Goal: Task Accomplishment & Management: Use online tool/utility

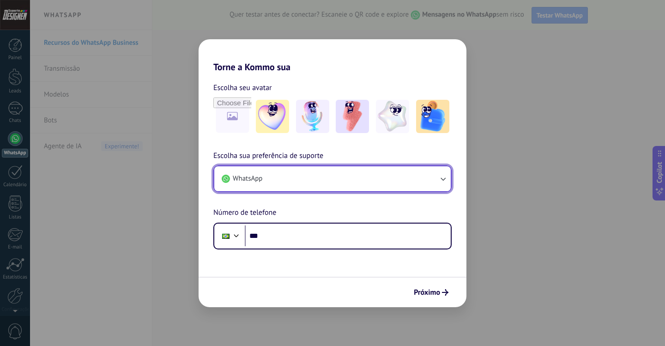
click at [298, 180] on button "WhatsApp" at bounding box center [332, 178] width 236 height 25
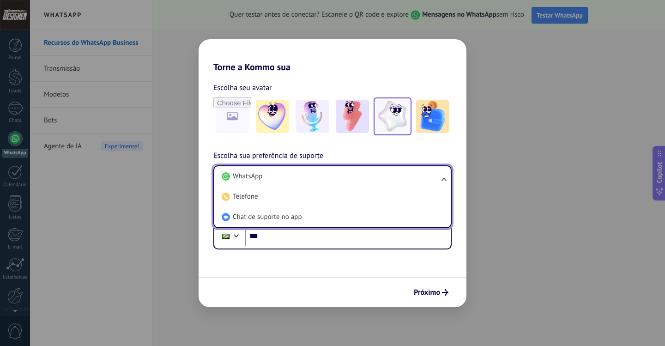
click at [395, 124] on img at bounding box center [392, 116] width 33 height 33
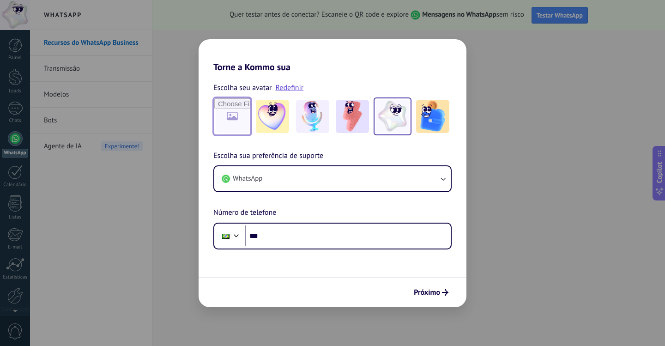
click at [243, 125] on input "file" at bounding box center [232, 116] width 36 height 36
click at [141, 131] on div "Torne a Kommo sua Escolha seu avatar Redefinir Escolha sua preferência de supor…" at bounding box center [332, 173] width 665 height 346
click at [173, 92] on div "Torne a Kommo sua Escolha seu avatar Redefinir Escolha sua preferência de supor…" at bounding box center [332, 173] width 665 height 346
click at [8, 113] on div "Torne a Kommo sua Escolha seu avatar Redefinir Escolha sua preferência de supor…" at bounding box center [332, 173] width 665 height 346
drag, startPoint x: 30, startPoint y: 63, endPoint x: 26, endPoint y: 24, distance: 39.0
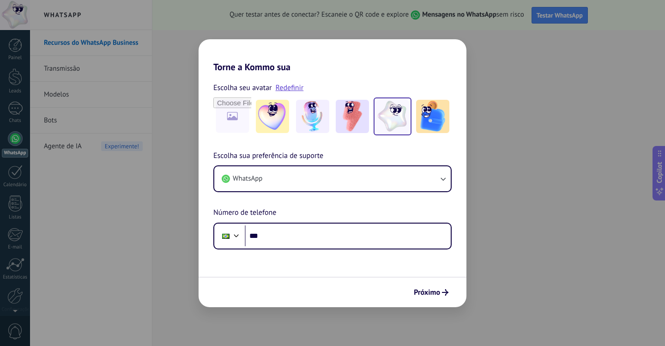
click at [30, 62] on div "Torne a Kommo sua Escolha seu avatar Redefinir Escolha sua preferência de supor…" at bounding box center [332, 173] width 665 height 346
click at [19, 6] on div "Torne a Kommo sua Escolha seu avatar Redefinir Escolha sua preferência de supor…" at bounding box center [332, 173] width 665 height 346
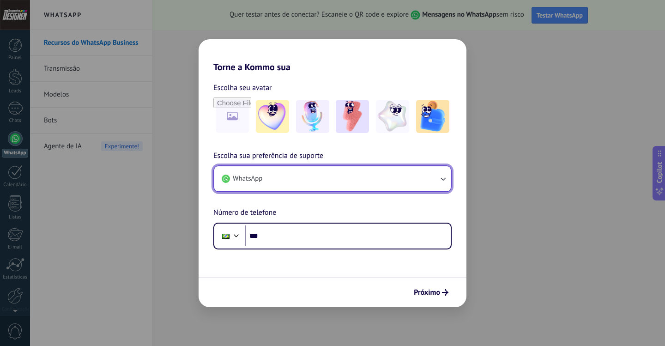
click at [425, 183] on button "WhatsApp" at bounding box center [332, 178] width 236 height 25
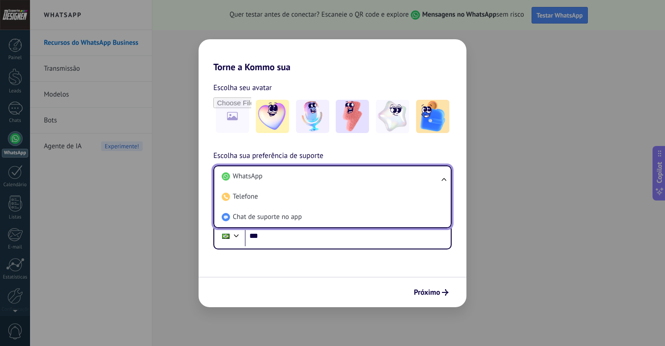
click at [425, 183] on li "WhatsApp" at bounding box center [330, 176] width 225 height 20
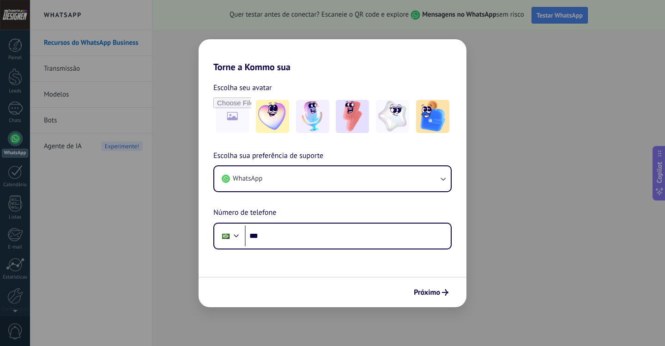
click at [106, 198] on div "Torne a Kommo sua Escolha seu avatar Escolha sua preferência de suporte WhatsAp…" at bounding box center [332, 173] width 665 height 346
click at [541, 49] on div "Torne a Kommo sua Escolha seu avatar Escolha sua preferência de suporte WhatsAp…" at bounding box center [332, 173] width 665 height 346
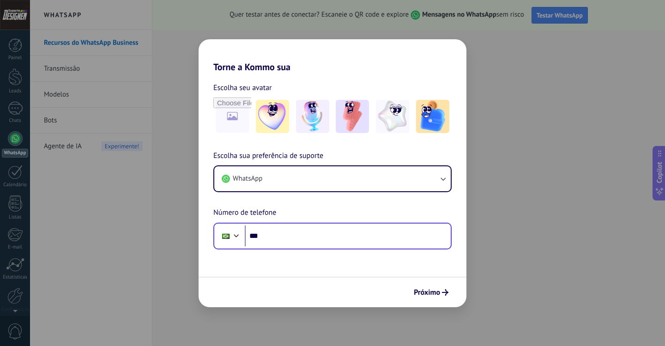
click at [354, 247] on div "Phone ***" at bounding box center [332, 235] width 238 height 27
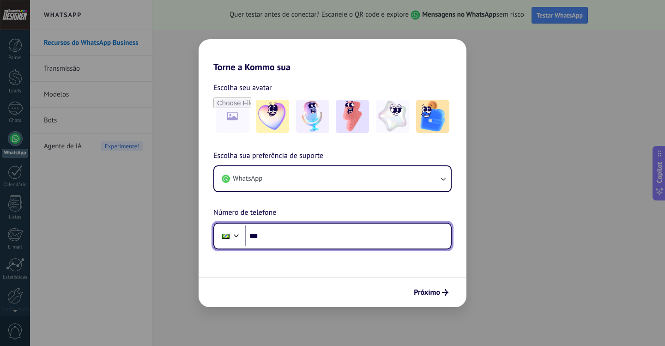
click at [354, 244] on input "***" at bounding box center [348, 235] width 206 height 21
type input "**********"
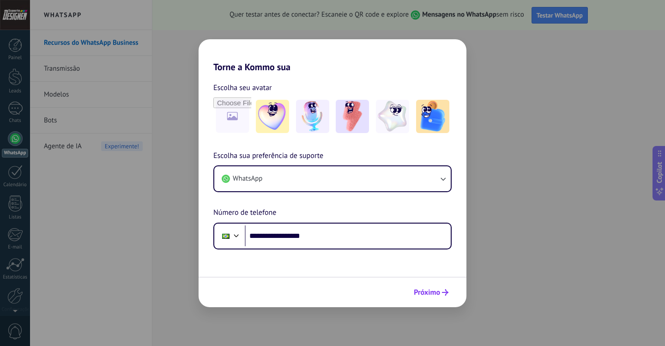
click at [422, 291] on span "Próximo" at bounding box center [426, 292] width 26 height 6
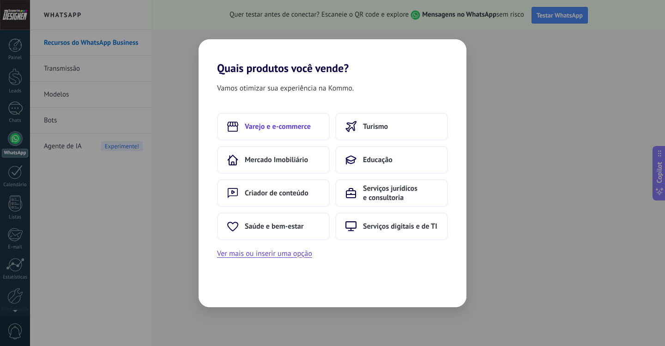
click at [284, 121] on button "Varejo e e-commerce" at bounding box center [273, 127] width 113 height 28
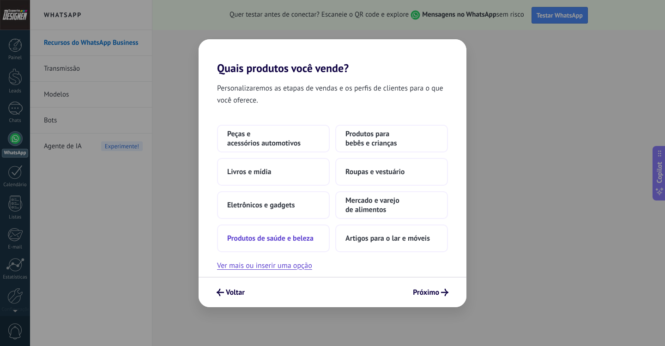
click at [291, 240] on span "Produtos de saúde e beleza" at bounding box center [270, 238] width 86 height 9
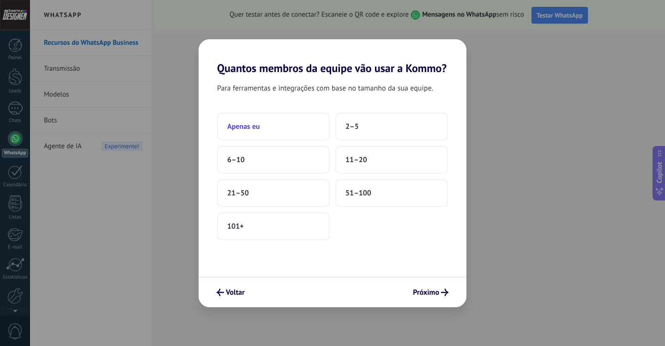
click at [288, 127] on button "Apenas eu" at bounding box center [273, 127] width 113 height 28
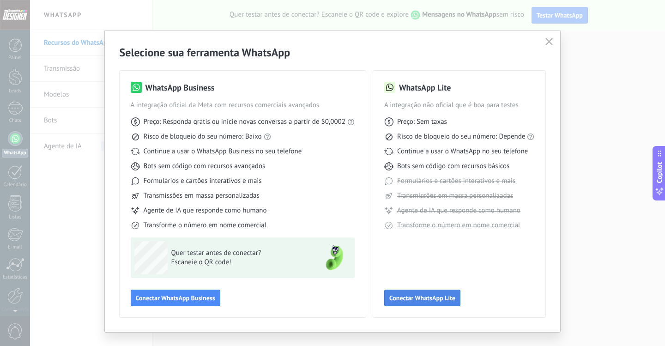
click at [413, 301] on span "Conectar WhatsApp Lite" at bounding box center [422, 297] width 66 height 6
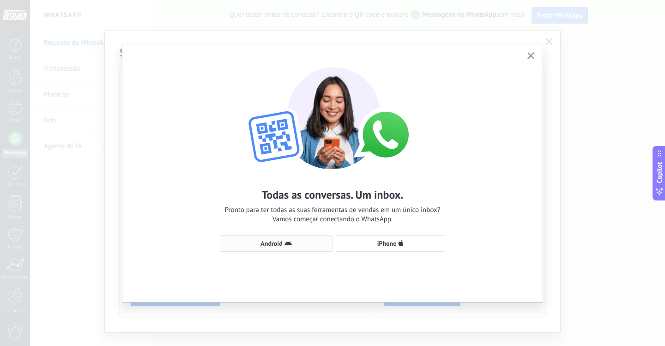
click at [293, 241] on span "Android" at bounding box center [276, 243] width 102 height 7
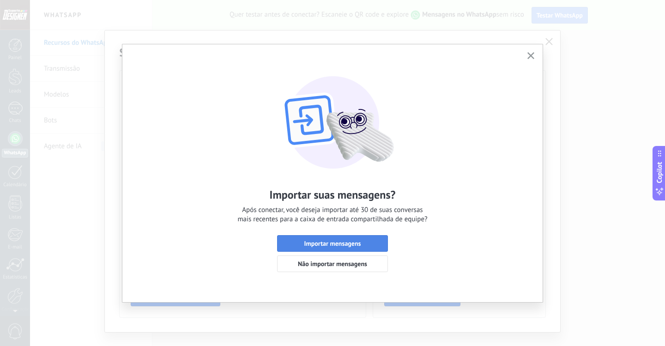
click at [341, 246] on span "Importar mensagens" at bounding box center [332, 243] width 57 height 6
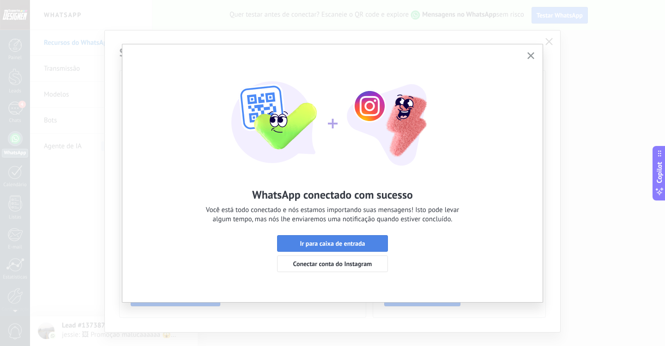
click at [340, 246] on span "Ir para caixa de entrada" at bounding box center [332, 243] width 65 height 6
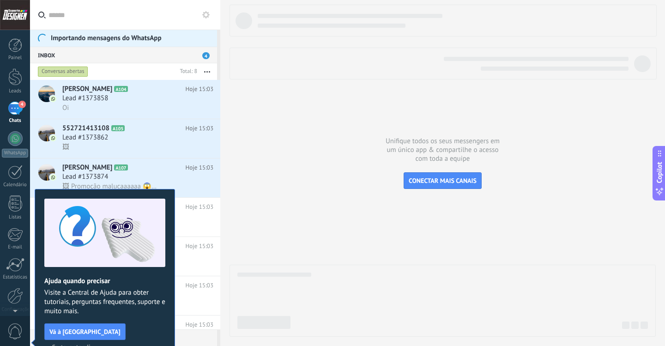
click at [90, 343] on span "Certo, entendi" at bounding box center [71, 346] width 39 height 6
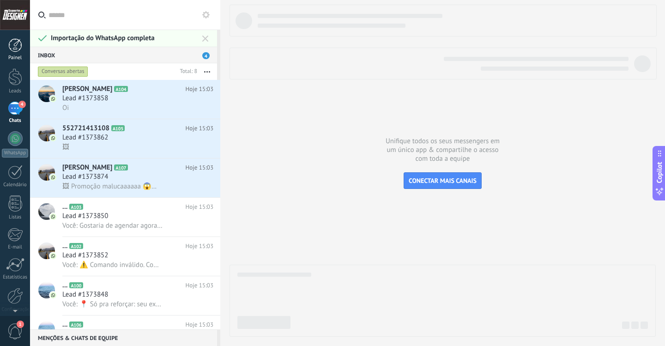
click at [19, 51] on div at bounding box center [15, 45] width 14 height 14
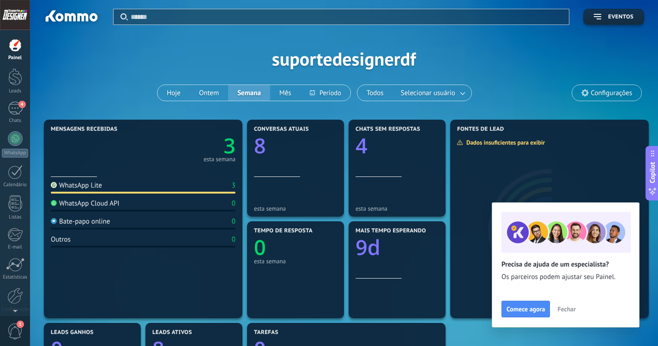
click at [566, 311] on span "Fechar" at bounding box center [566, 309] width 18 height 6
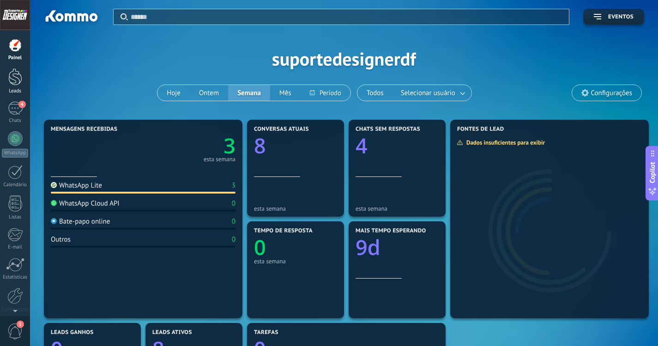
click at [8, 83] on div at bounding box center [15, 76] width 14 height 17
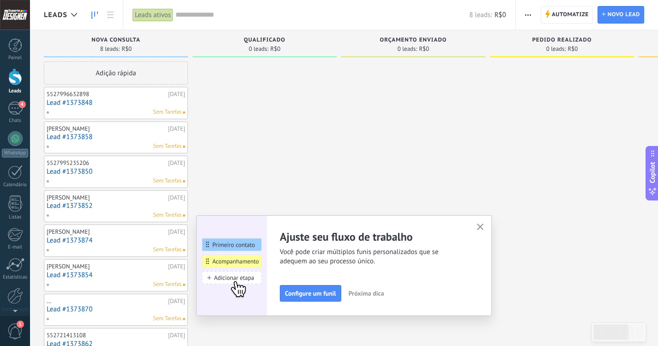
click at [369, 295] on span "Próxima dica" at bounding box center [366, 293] width 36 height 6
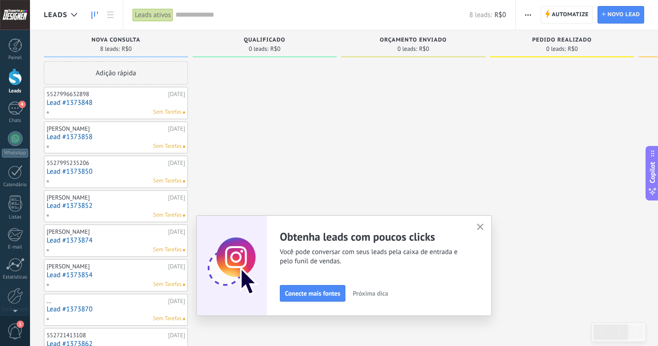
click at [370, 294] on span "Próxima dica" at bounding box center [371, 293] width 36 height 6
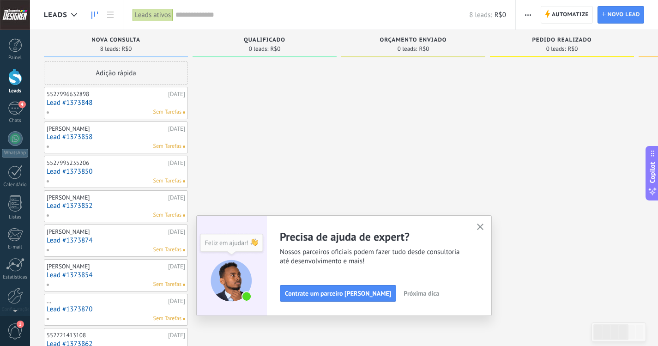
click at [406, 294] on span "Próxima dica" at bounding box center [421, 293] width 36 height 6
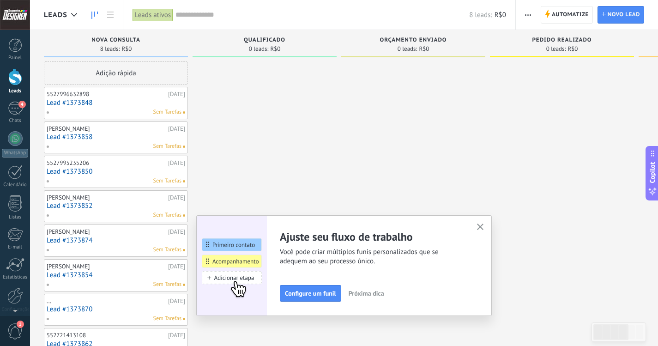
click at [374, 291] on span "Próxima dica" at bounding box center [366, 293] width 36 height 6
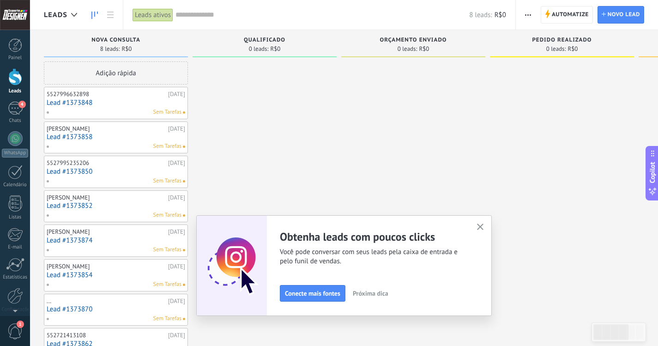
click at [374, 293] on span "Próxima dica" at bounding box center [371, 293] width 36 height 6
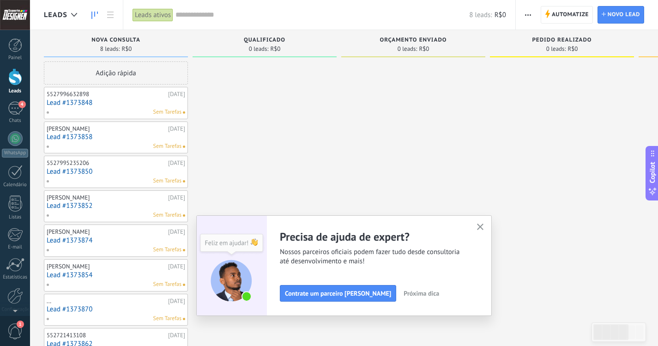
click at [403, 294] on span "Próxima dica" at bounding box center [421, 293] width 36 height 6
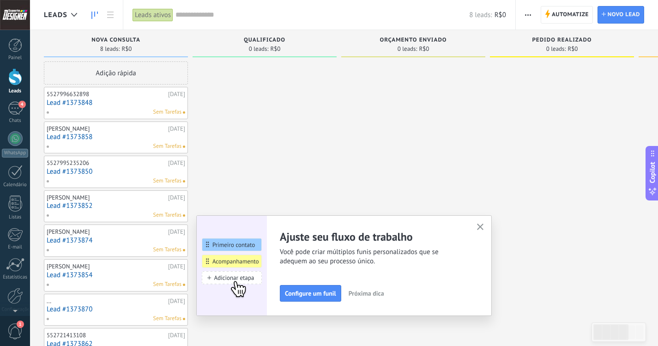
click at [381, 295] on span "Próxima dica" at bounding box center [366, 293] width 36 height 6
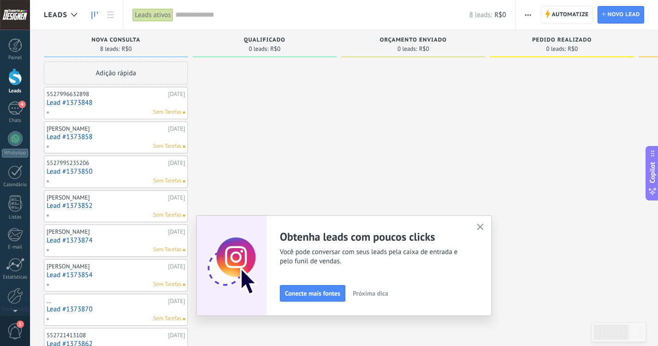
click at [490, 228] on div "Ajuste seu fluxo de trabalho Você pode criar múltiplos funis personalizados que…" at bounding box center [343, 265] width 295 height 101
click at [484, 228] on use "button" at bounding box center [480, 226] width 7 height 7
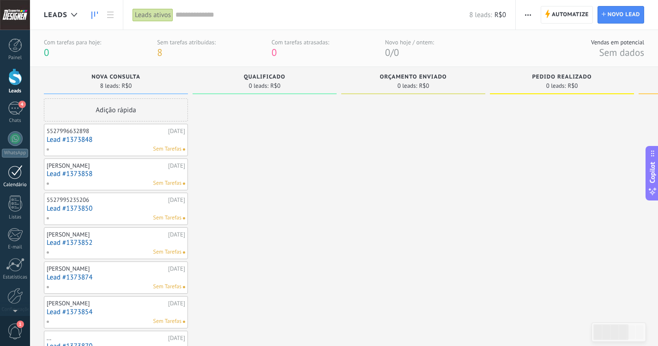
click at [22, 179] on link "Calendário" at bounding box center [15, 176] width 30 height 23
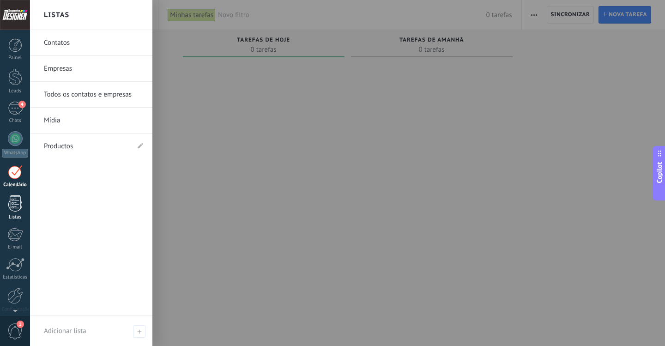
click at [17, 206] on div at bounding box center [15, 203] width 14 height 16
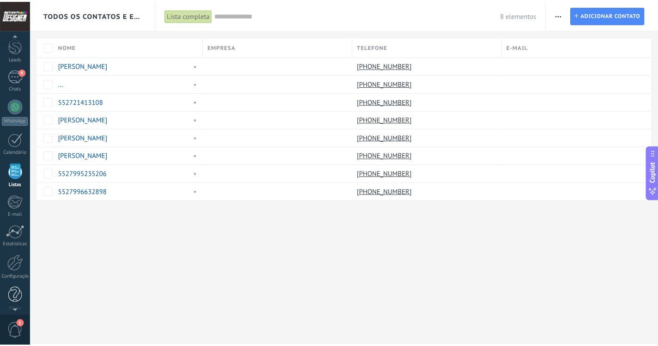
scroll to position [38, 0]
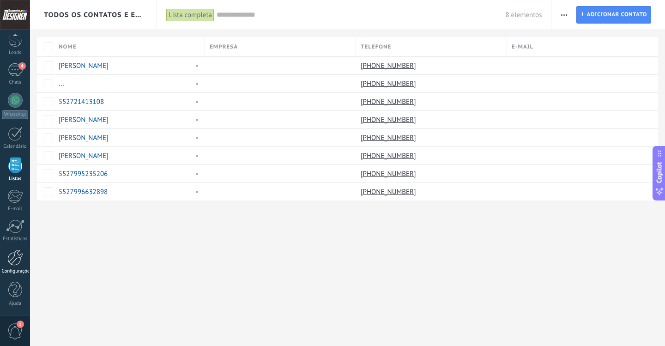
click at [12, 255] on div at bounding box center [15, 257] width 16 height 16
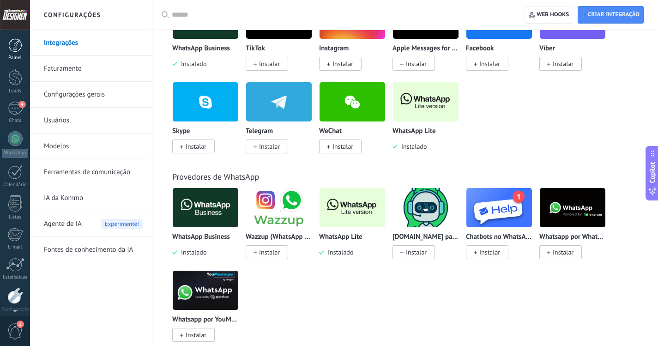
scroll to position [231, 0]
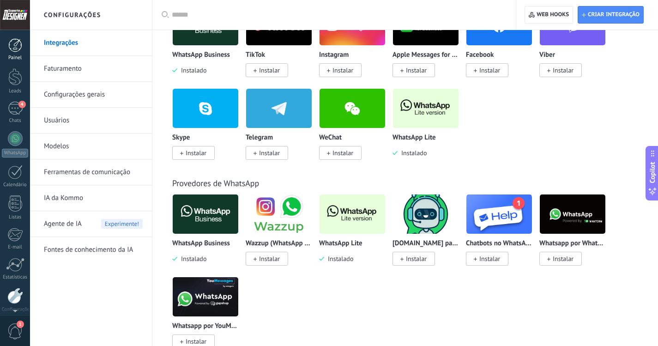
click at [16, 51] on div at bounding box center [15, 45] width 14 height 14
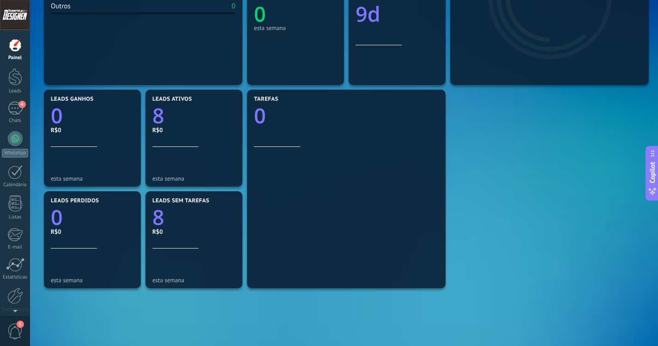
scroll to position [307, 0]
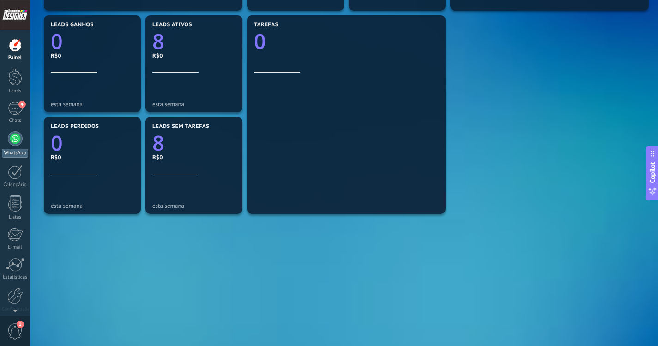
click at [16, 146] on link "WhatsApp" at bounding box center [15, 144] width 30 height 26
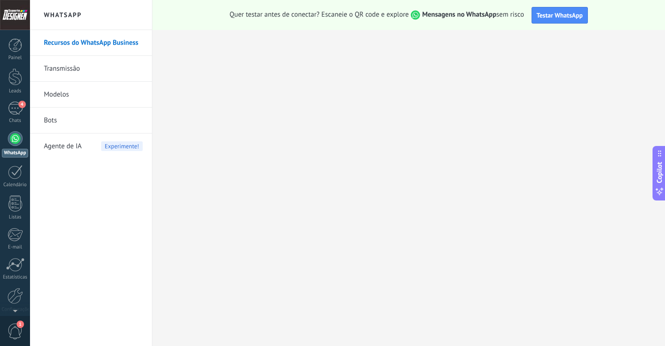
click at [62, 122] on link "Bots" at bounding box center [93, 121] width 99 height 26
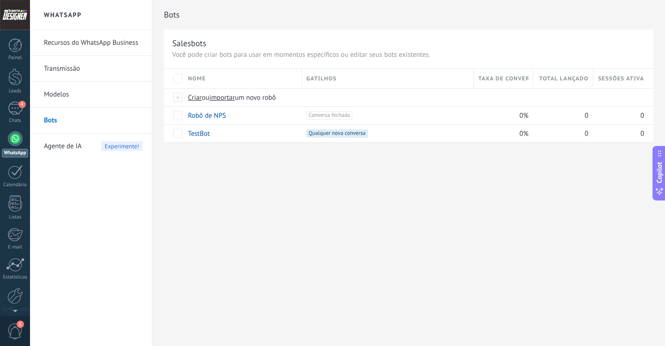
click at [62, 148] on span "Agente de IA" at bounding box center [63, 146] width 38 height 26
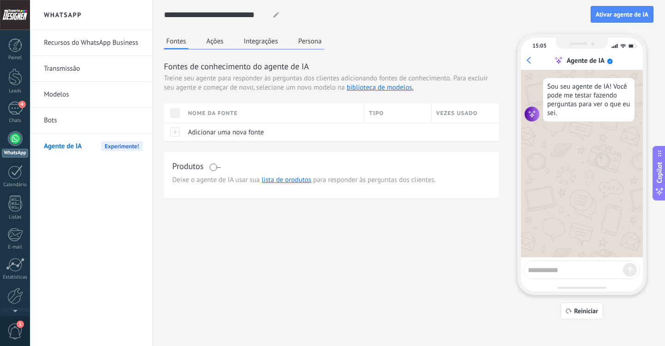
click at [568, 269] on textarea at bounding box center [574, 269] width 95 height 12
type textarea "**"
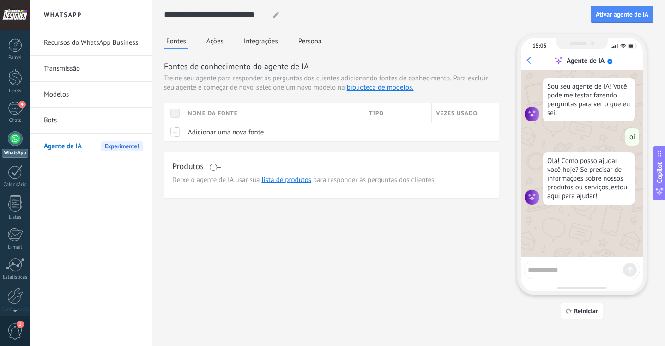
click at [216, 44] on button "Ações" at bounding box center [215, 41] width 22 height 14
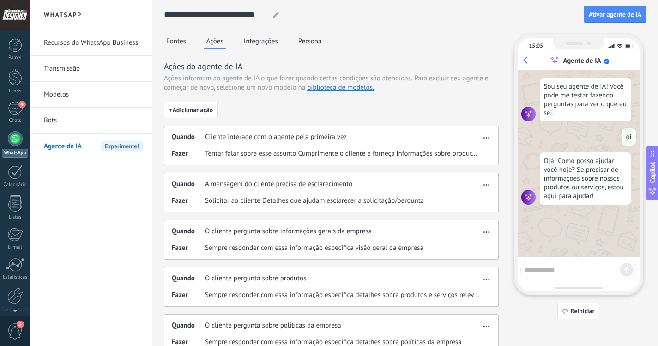
click at [277, 46] on button "Integrações" at bounding box center [260, 41] width 39 height 14
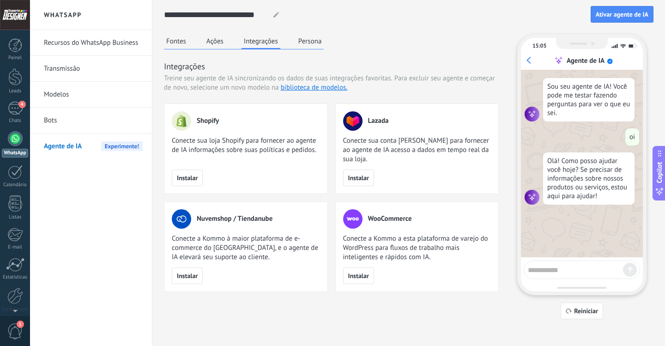
click at [319, 42] on button "Persona" at bounding box center [310, 41] width 28 height 14
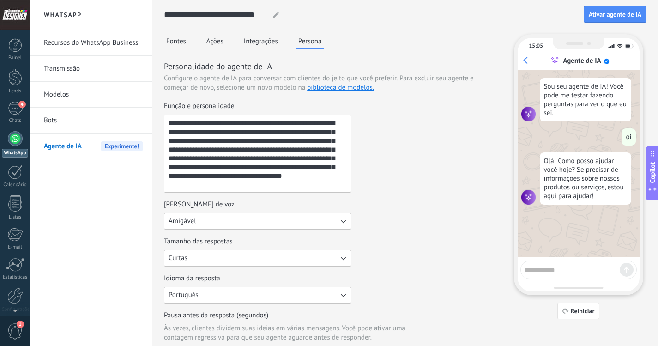
click at [172, 42] on button "Fontes" at bounding box center [176, 41] width 24 height 14
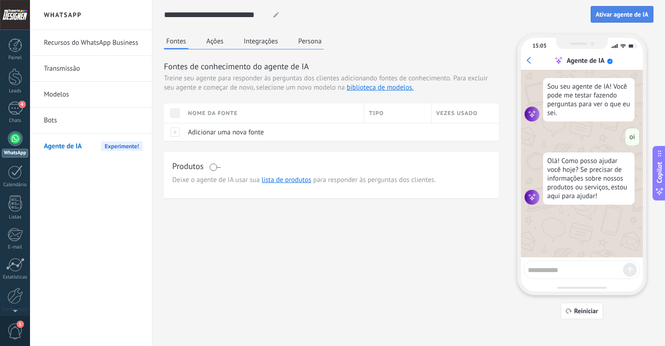
click at [613, 19] on button "Ativar agente de IA" at bounding box center [621, 14] width 63 height 17
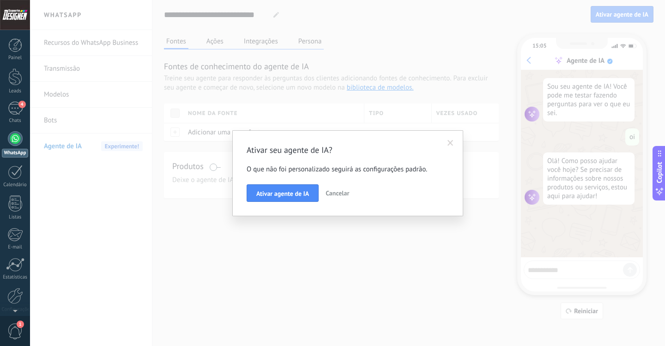
click at [344, 189] on button "Cancelar" at bounding box center [337, 193] width 31 height 18
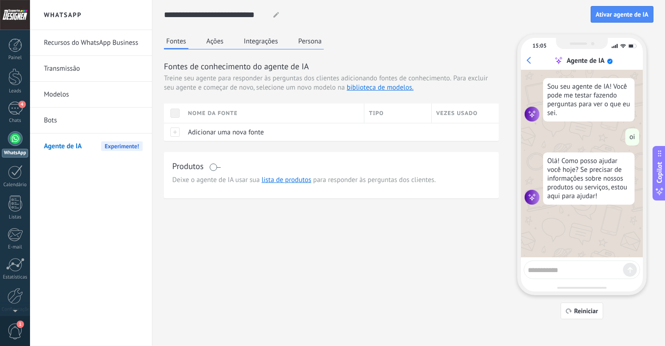
click at [80, 69] on link "Transmissão" at bounding box center [93, 69] width 99 height 26
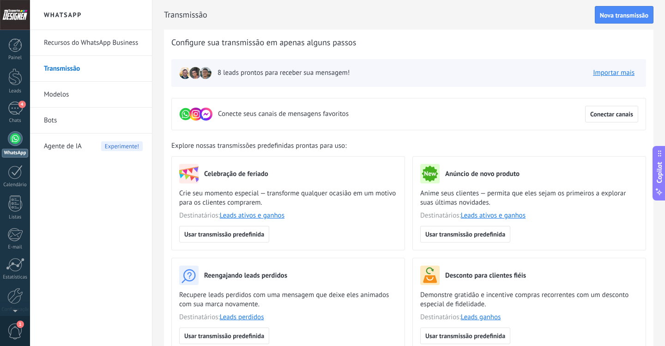
click at [64, 96] on link "Modelos" at bounding box center [93, 95] width 99 height 26
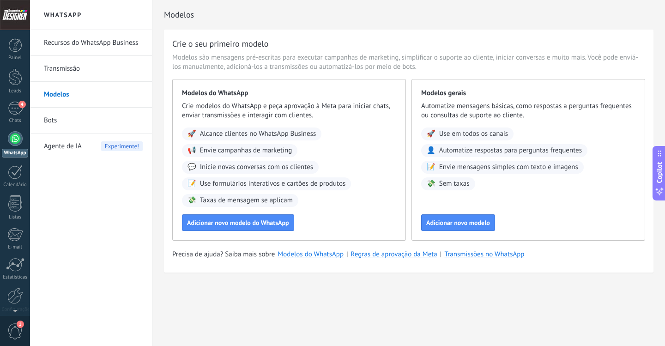
click at [54, 118] on link "Bots" at bounding box center [93, 121] width 99 height 26
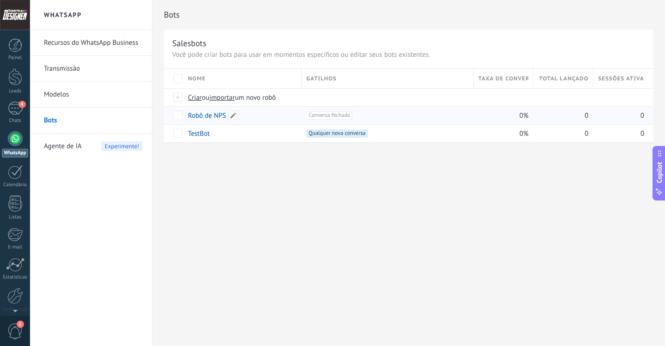
click at [196, 118] on link "Robô de NPS" at bounding box center [207, 115] width 38 height 9
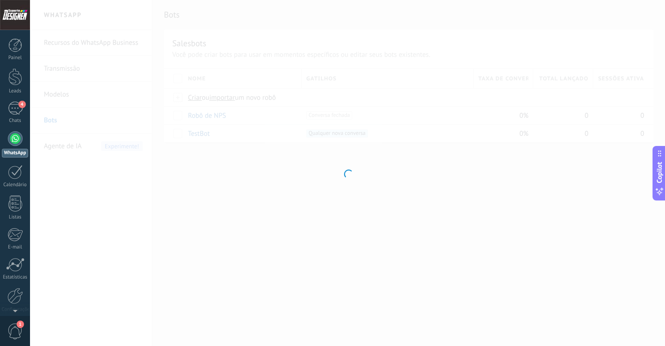
type input "**********"
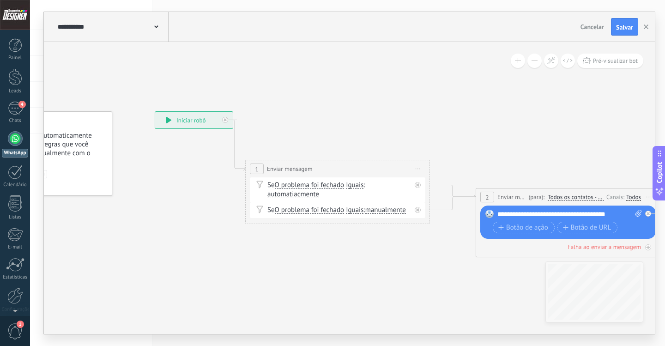
drag, startPoint x: 393, startPoint y: 84, endPoint x: 308, endPoint y: 84, distance: 85.4
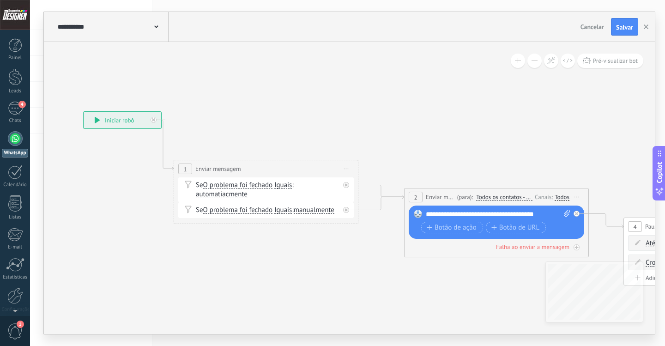
drag, startPoint x: 399, startPoint y: 80, endPoint x: 330, endPoint y: 81, distance: 69.2
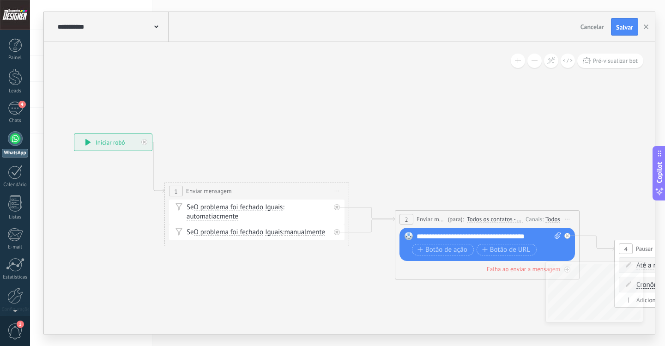
drag, startPoint x: 340, startPoint y: 81, endPoint x: 248, endPoint y: 74, distance: 92.1
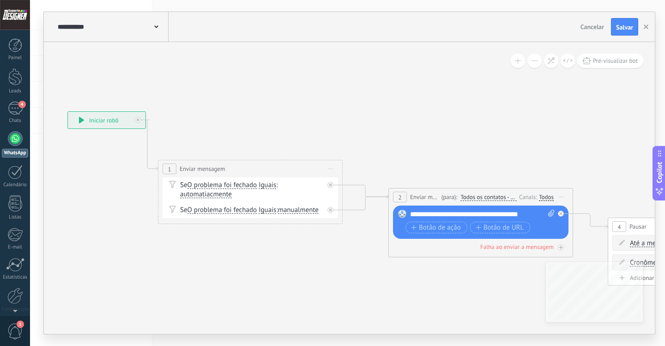
drag, startPoint x: 466, startPoint y: 119, endPoint x: 335, endPoint y: 114, distance: 130.7
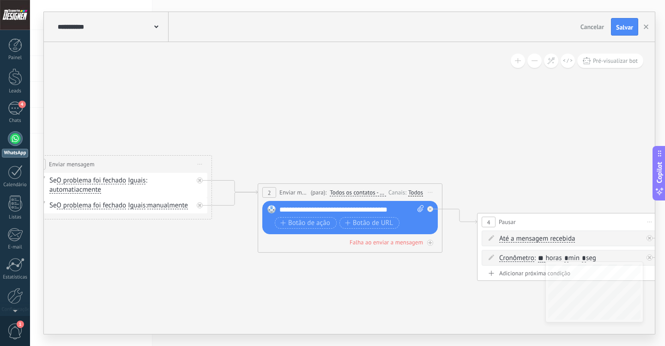
drag, startPoint x: 433, startPoint y: 112, endPoint x: 341, endPoint y: 101, distance: 93.4
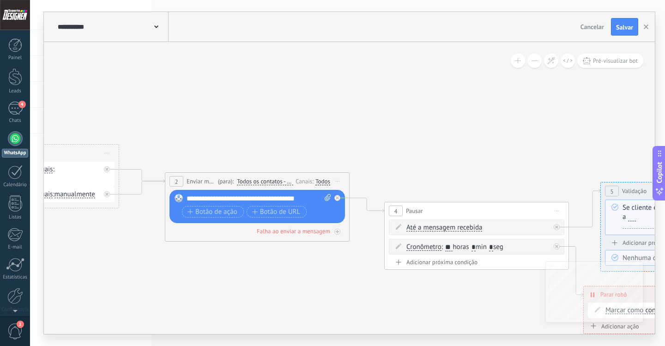
drag, startPoint x: 427, startPoint y: 113, endPoint x: 349, endPoint y: 109, distance: 78.1
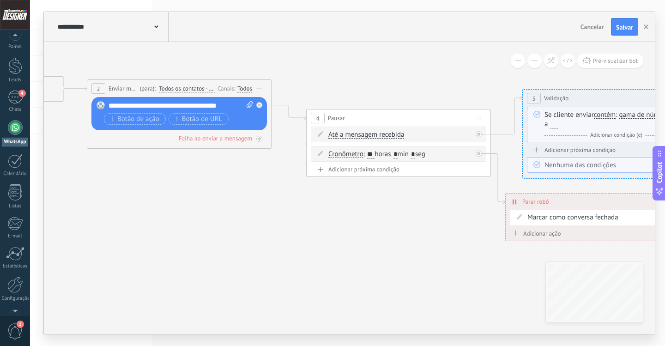
click at [20, 305] on div at bounding box center [15, 309] width 30 height 14
click at [14, 277] on div at bounding box center [15, 275] width 16 height 16
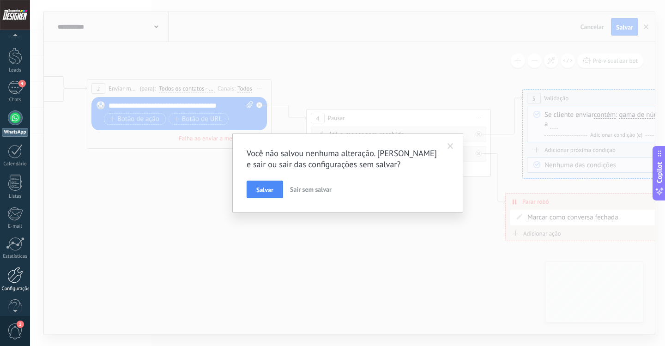
scroll to position [0, 0]
click at [301, 192] on span "Sair sem salvar" at bounding box center [311, 189] width 42 height 8
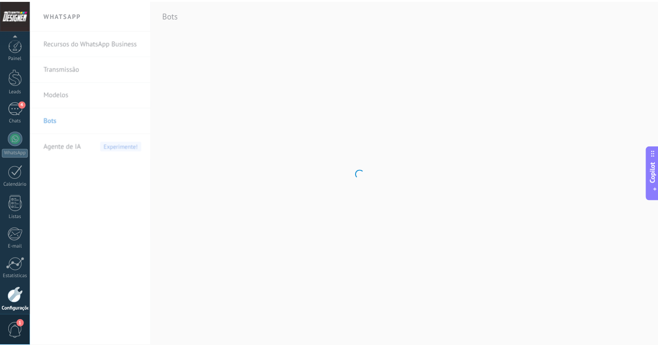
scroll to position [38, 0]
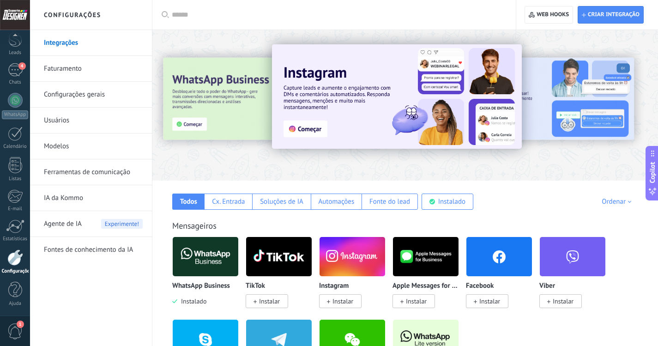
click at [88, 94] on link "Configurações gerais" at bounding box center [93, 95] width 99 height 26
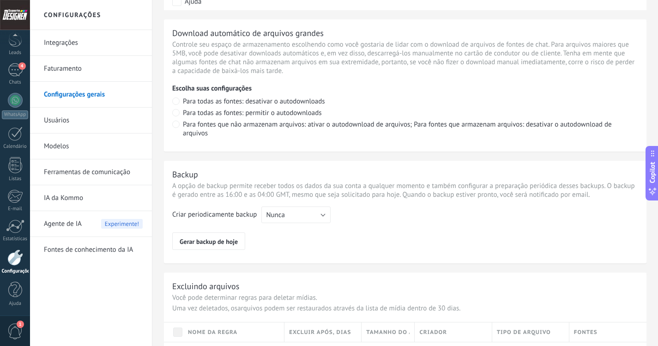
scroll to position [680, 0]
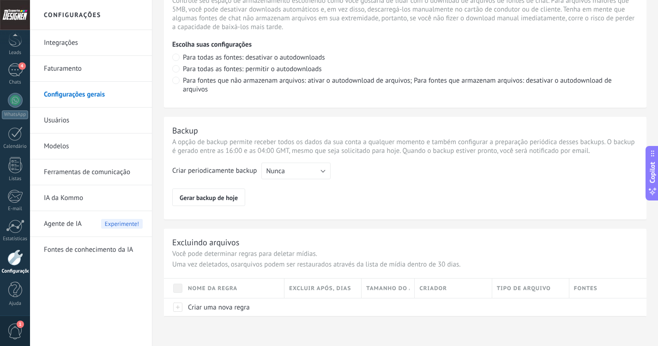
click at [77, 143] on link "Modelos" at bounding box center [93, 146] width 99 height 26
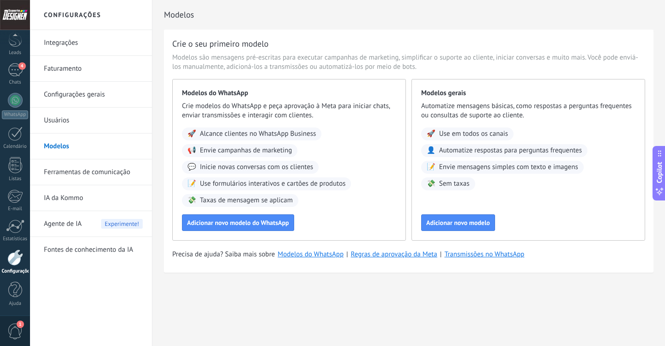
click at [79, 97] on link "Configurações gerais" at bounding box center [93, 95] width 99 height 26
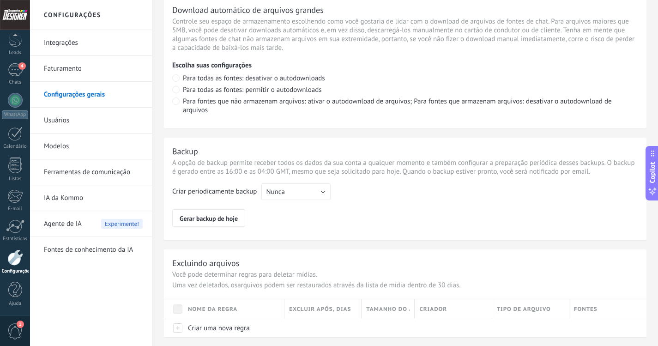
scroll to position [680, 0]
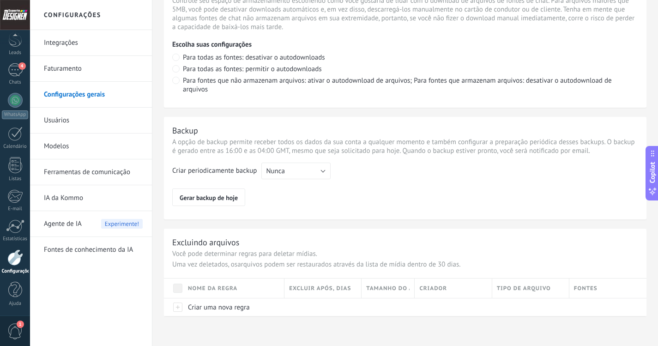
click at [70, 120] on link "Usuários" at bounding box center [93, 121] width 99 height 26
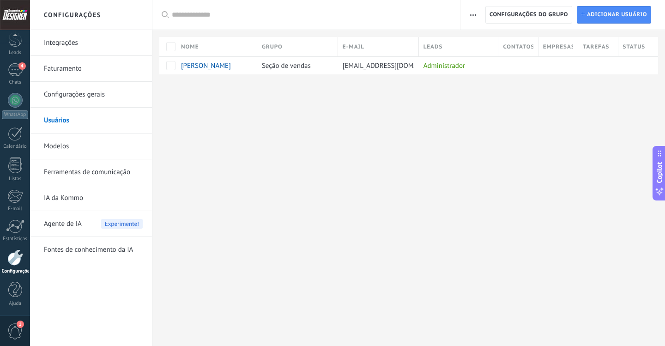
click at [61, 45] on link "Integrações" at bounding box center [93, 43] width 99 height 26
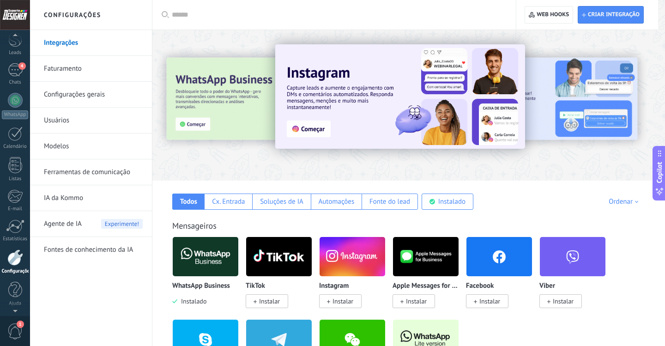
scroll to position [27, 0]
click at [12, 16] on div at bounding box center [15, 15] width 30 height 30
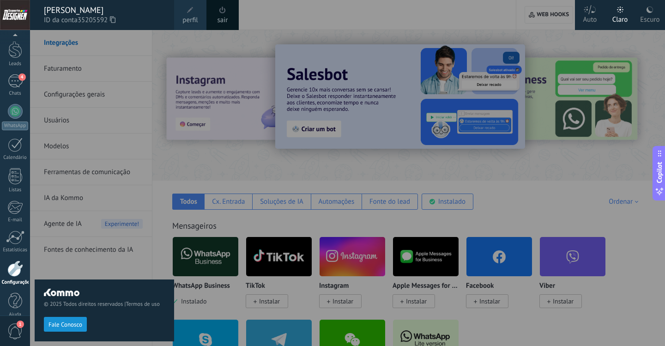
scroll to position [38, 0]
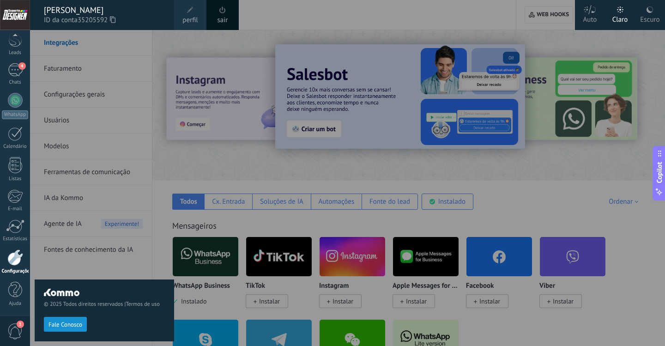
click at [645, 12] on div "Escuro" at bounding box center [649, 18] width 19 height 24
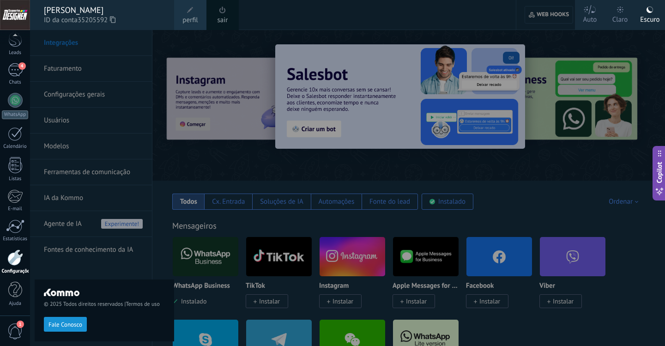
click at [385, 30] on div at bounding box center [362, 173] width 665 height 346
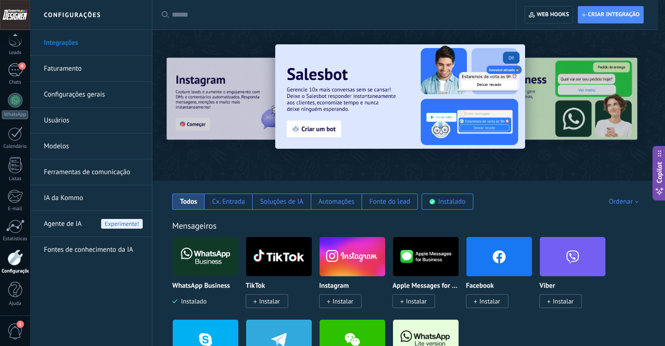
click at [545, 44] on div at bounding box center [408, 102] width 512 height 132
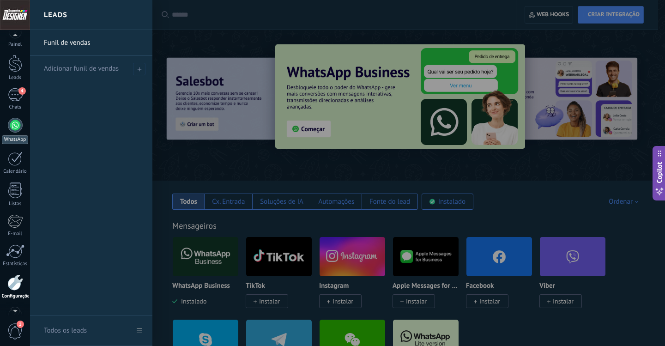
scroll to position [0, 0]
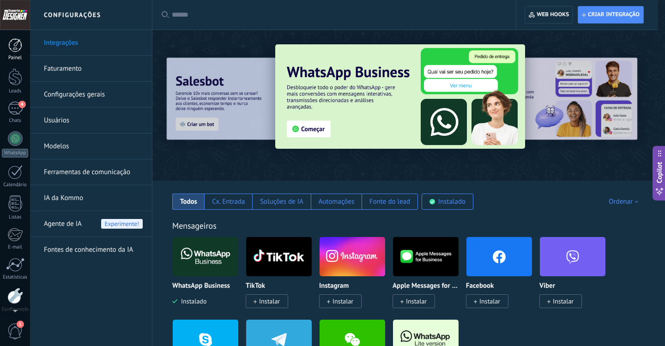
click at [19, 55] on div "Painel" at bounding box center [15, 58] width 27 height 6
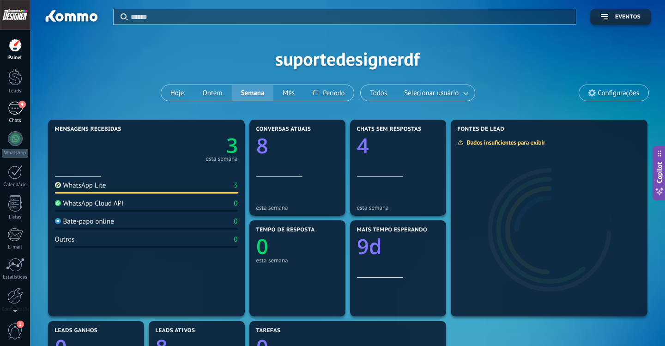
click at [14, 107] on div "4" at bounding box center [15, 108] width 15 height 13
